Goal: Information Seeking & Learning: Learn about a topic

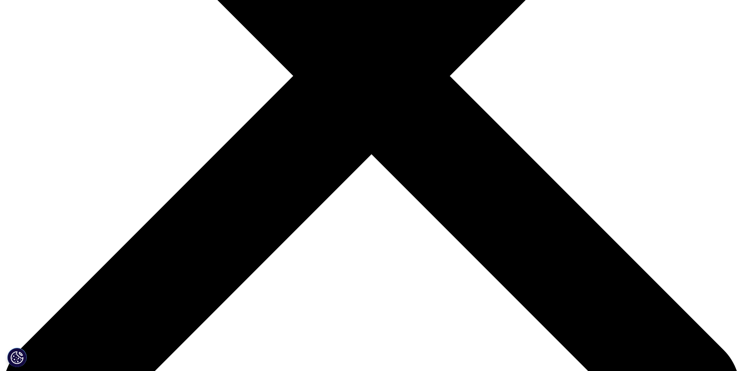
scroll to position [308, 0]
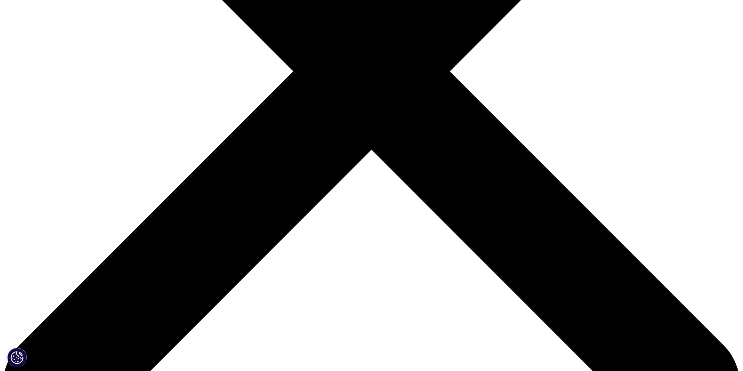
drag, startPoint x: 219, startPoint y: 64, endPoint x: 278, endPoint y: 221, distance: 168.2
copy div "You need to optimize patient access to your medications but face a far more res…"
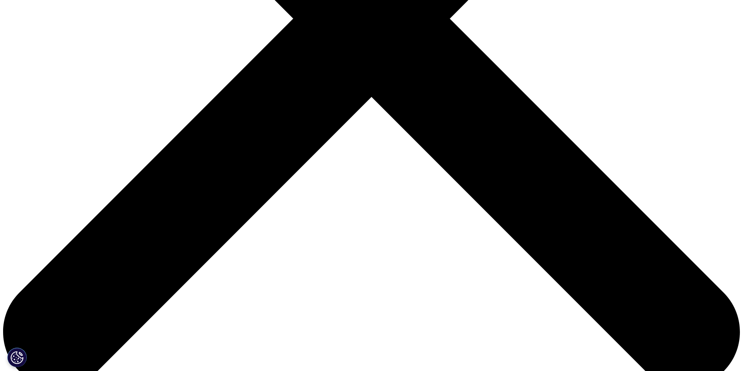
scroll to position [353, 0]
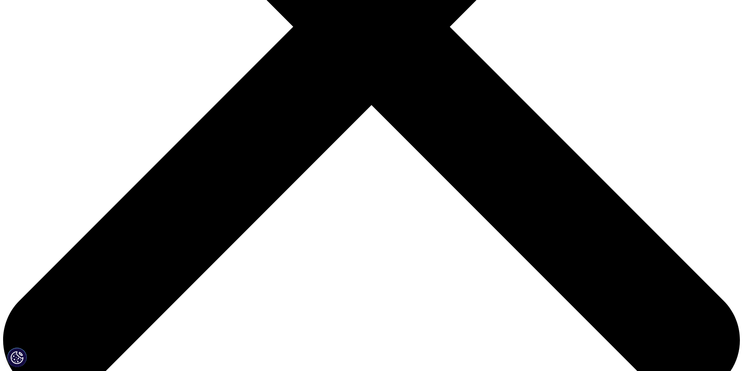
drag, startPoint x: 303, startPoint y: 134, endPoint x: 225, endPoint y: 108, distance: 82.0
copy li "Drive utilization . Our visibility into and understanding of consumer behavior …"
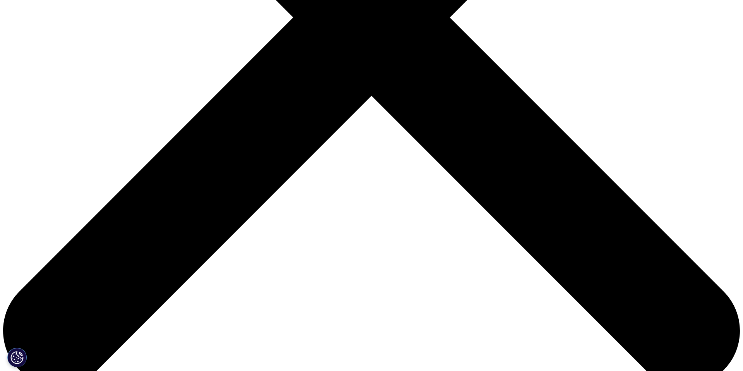
scroll to position [366, 0]
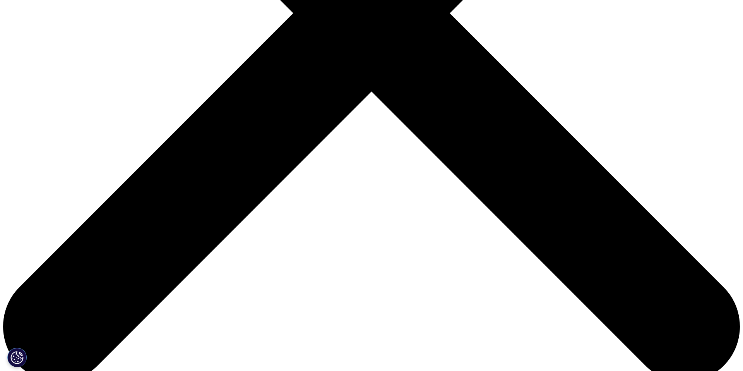
drag, startPoint x: 228, startPoint y: 133, endPoint x: 265, endPoint y: 166, distance: 49.4
copy li "Increase the profitability of your brands . Deep insights into the geographic v…"
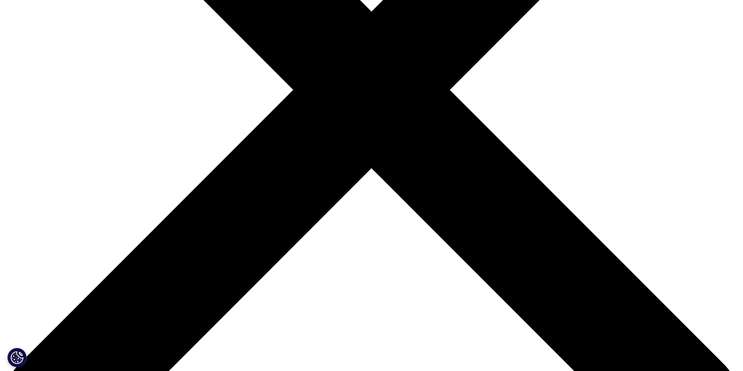
scroll to position [256, 0]
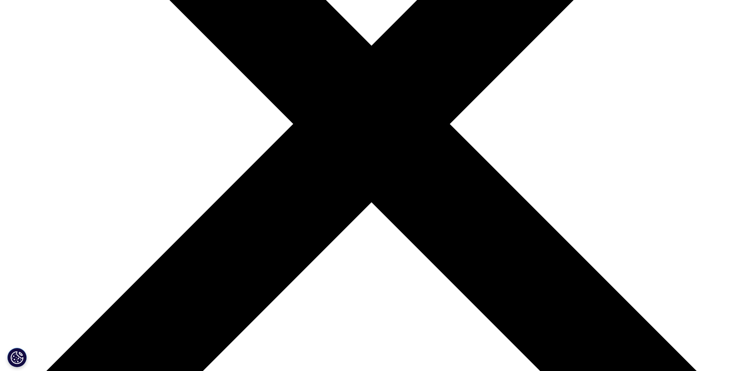
drag, startPoint x: 220, startPoint y: 139, endPoint x: 334, endPoint y: 291, distance: 190.4
drag, startPoint x: 279, startPoint y: 295, endPoint x: 197, endPoint y: 145, distance: 171.4
copy div "You need to optimize patient access to your medications but face a far more res…"
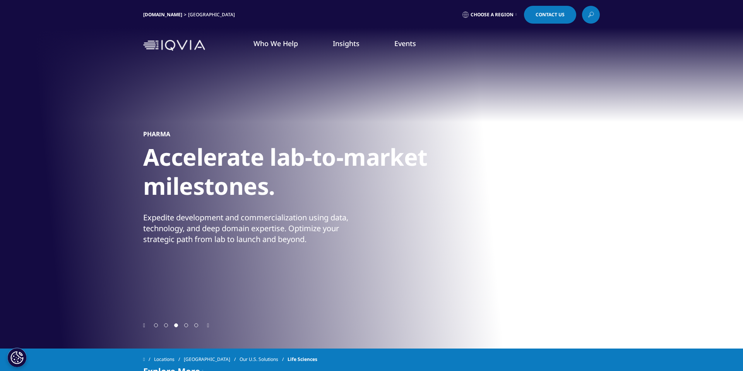
click at [416, 140] on link "Commercial Solutions" at bounding box center [475, 139] width 173 height 9
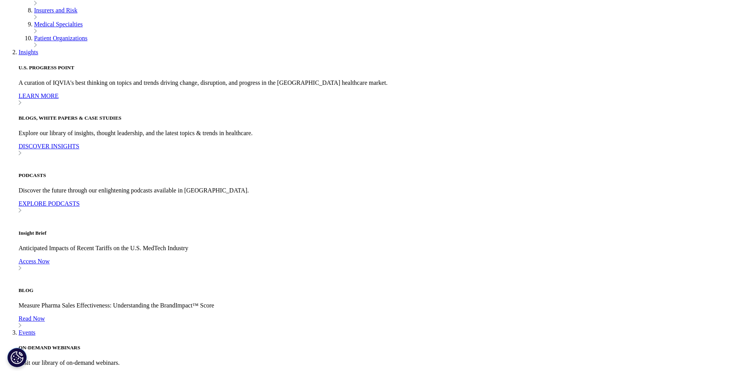
scroll to position [316, 0]
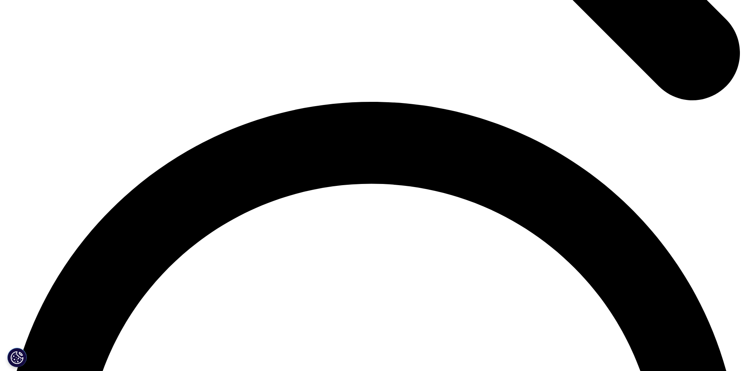
scroll to position [1388, 0]
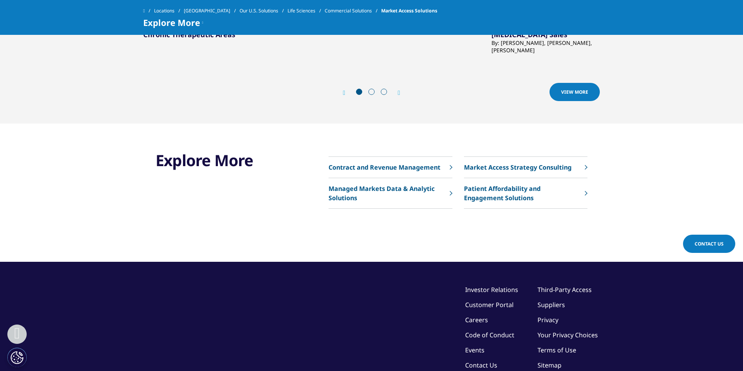
click at [492, 163] on p "Market Access Strategy Consulting" at bounding box center [518, 167] width 108 height 9
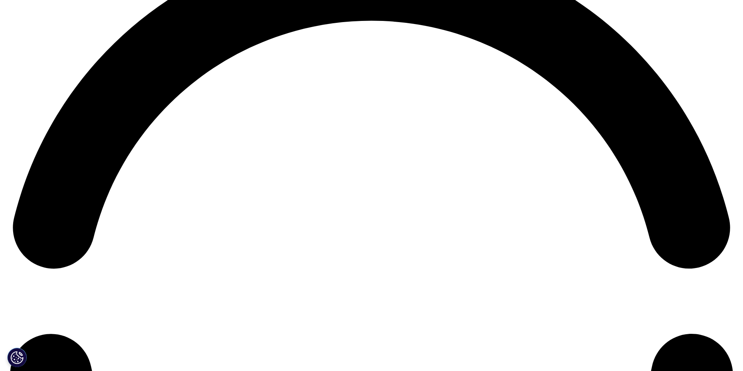
scroll to position [1557, 0]
